Goal: Find specific page/section: Find specific page/section

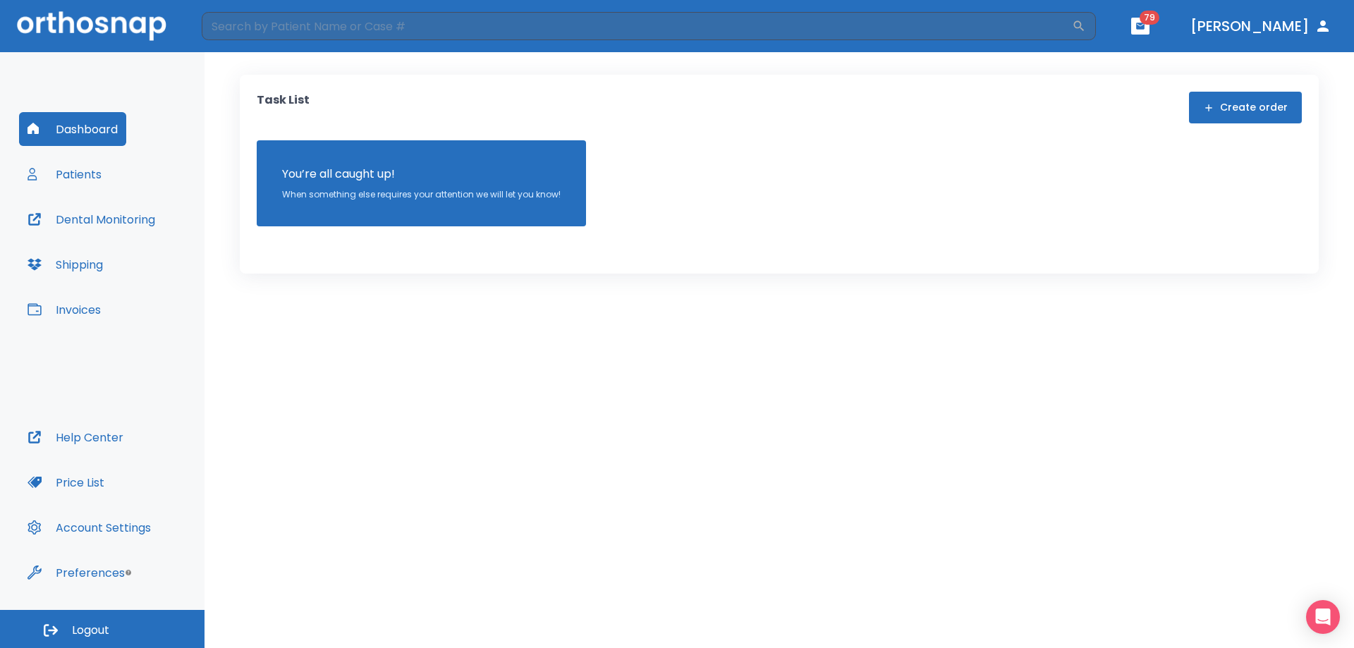
click at [67, 175] on button "Patients" at bounding box center [64, 174] width 91 height 34
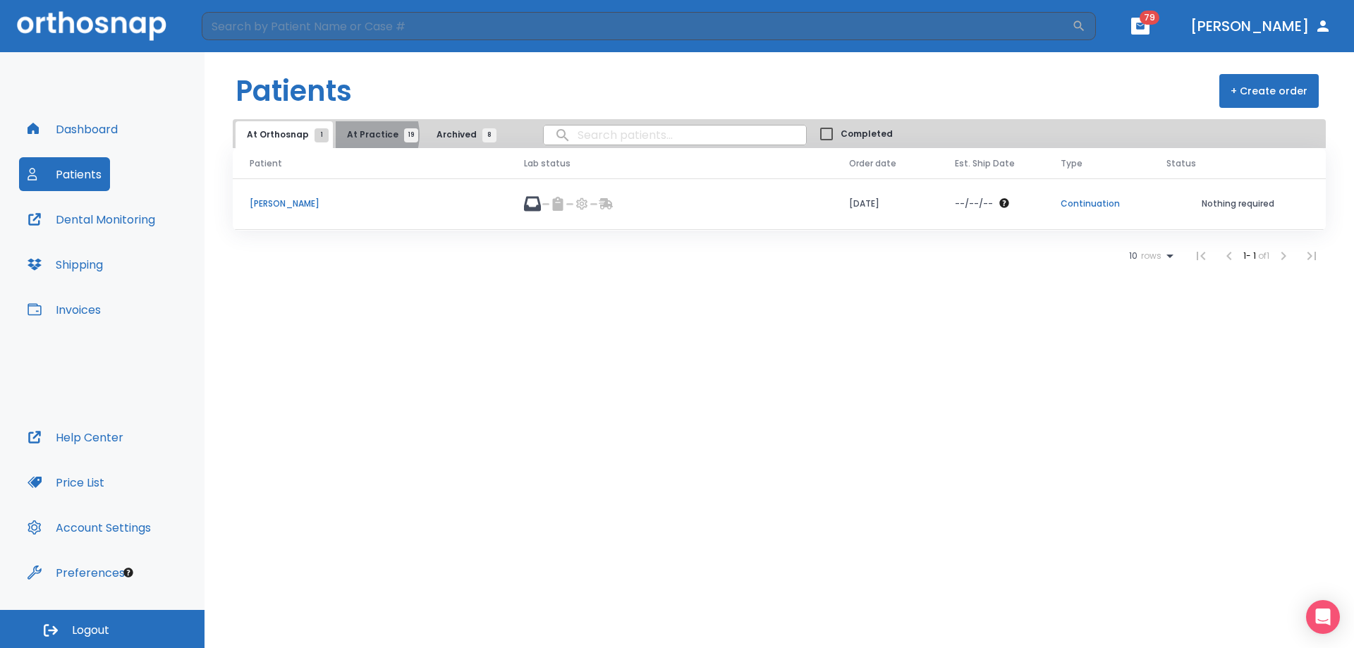
click at [357, 135] on span "At Practice 19" at bounding box center [379, 134] width 64 height 13
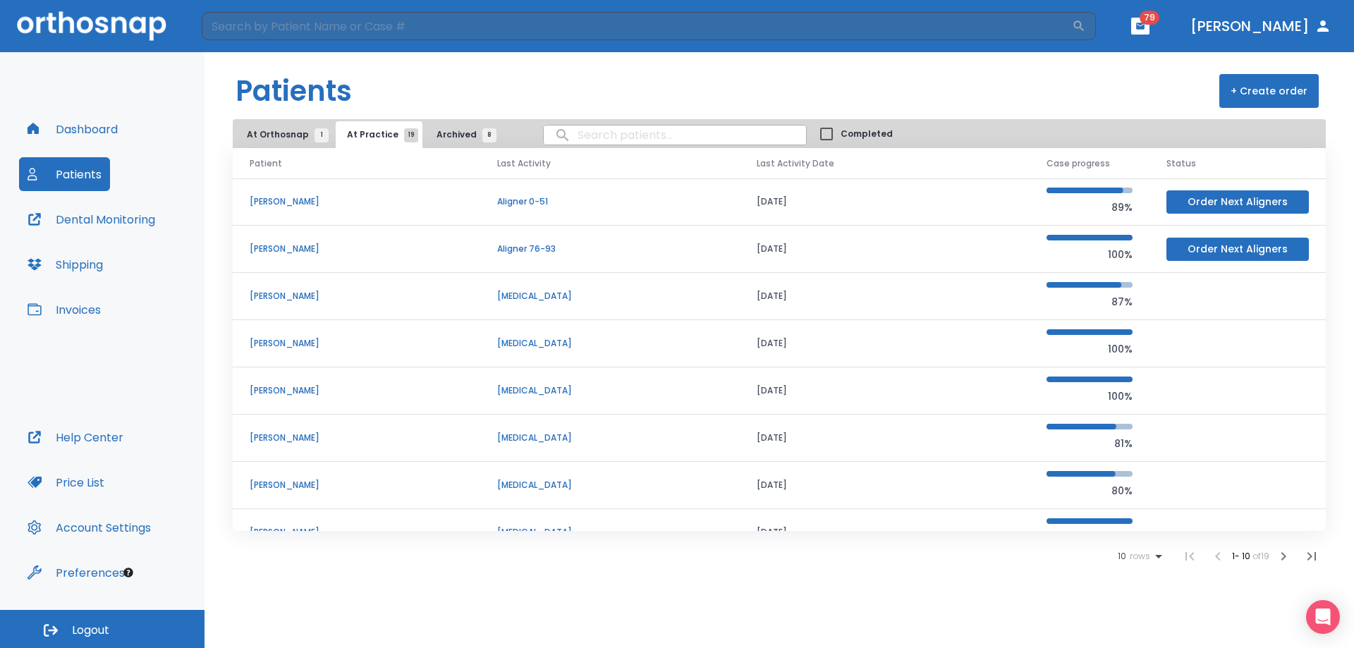
click at [1130, 548] on div "10 rows" at bounding box center [1142, 556] width 49 height 17
click at [1131, 610] on p "100" at bounding box center [1134, 613] width 14 height 13
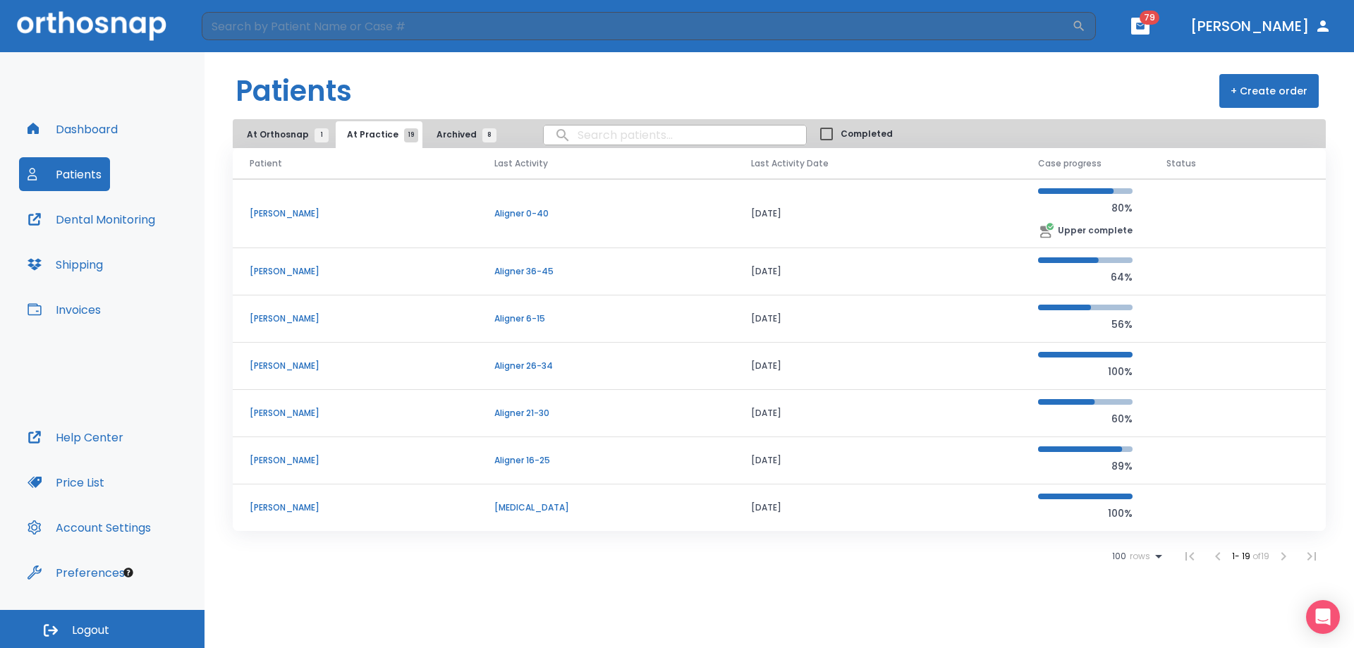
scroll to position [494, 0]
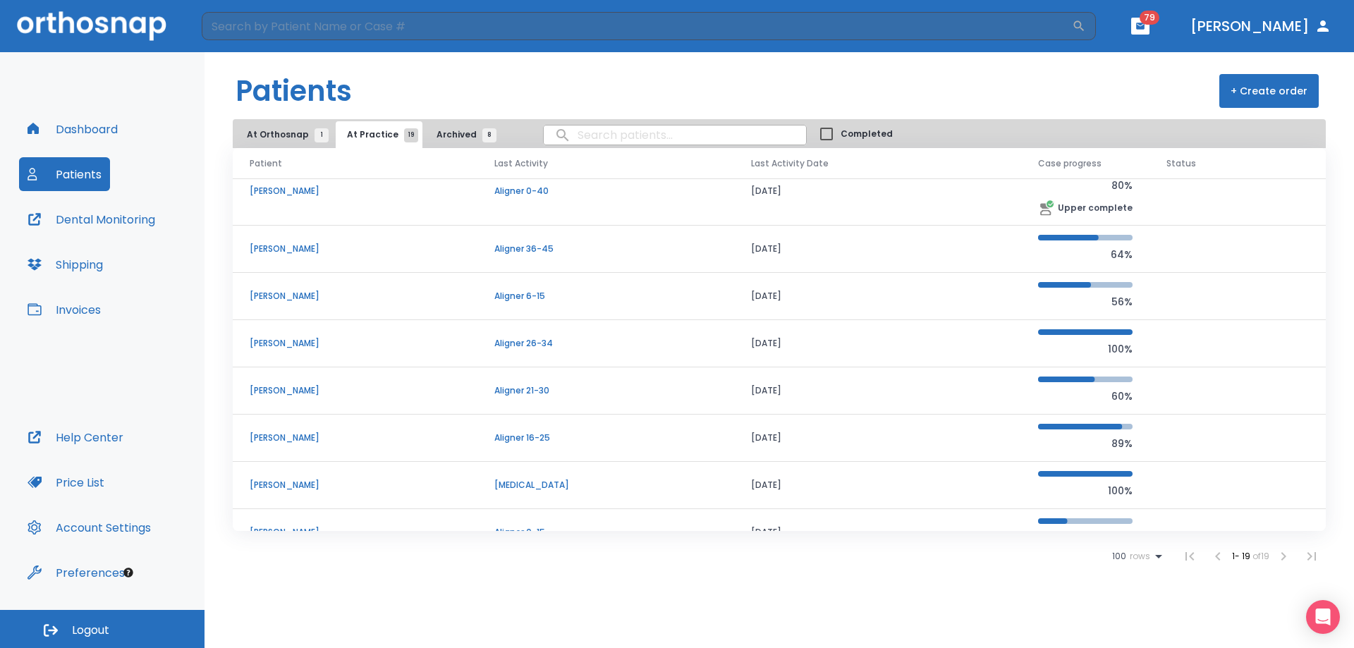
click at [303, 249] on p "[PERSON_NAME]" at bounding box center [355, 249] width 211 height 13
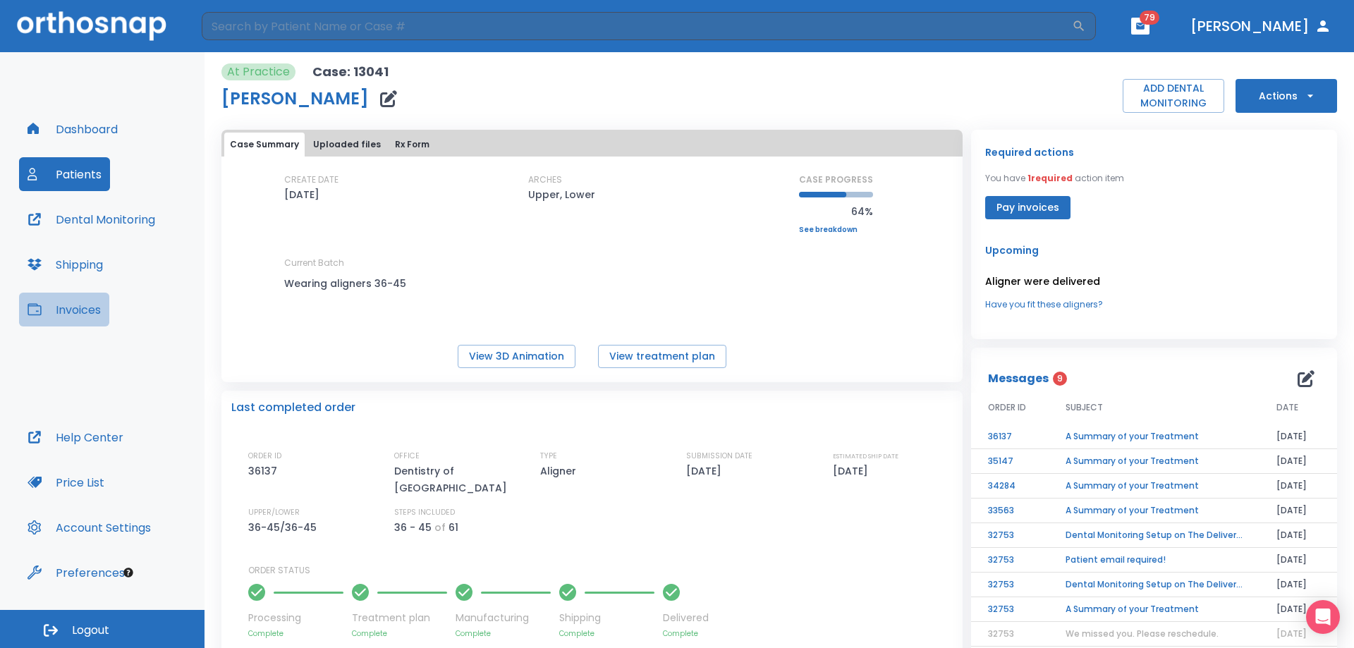
click at [82, 308] on button "Invoices" at bounding box center [64, 310] width 90 height 34
